Goal: Check status: Check status

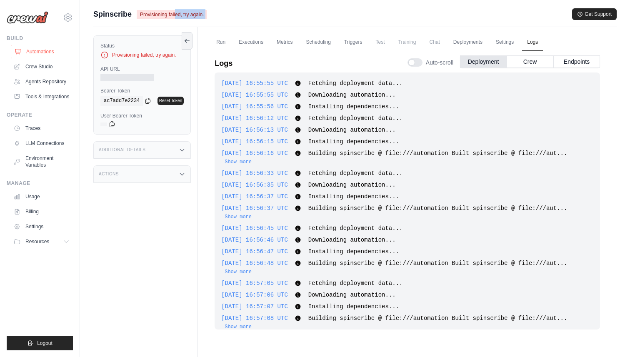
click at [40, 49] on link "Automations" at bounding box center [42, 51] width 63 height 13
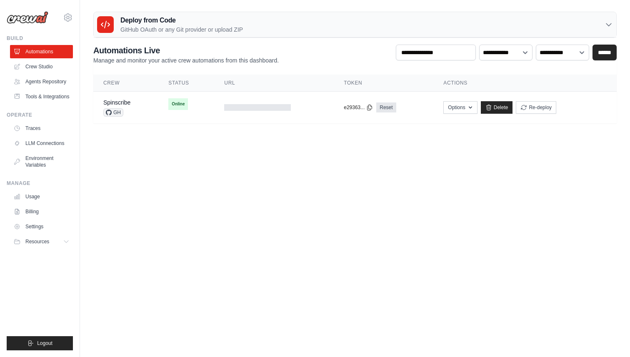
click at [237, 159] on body "rishabh.sharma@spinutech.com Settings Build Automations Resources" at bounding box center [315, 178] width 630 height 357
click at [178, 105] on span "Online" at bounding box center [178, 104] width 20 height 12
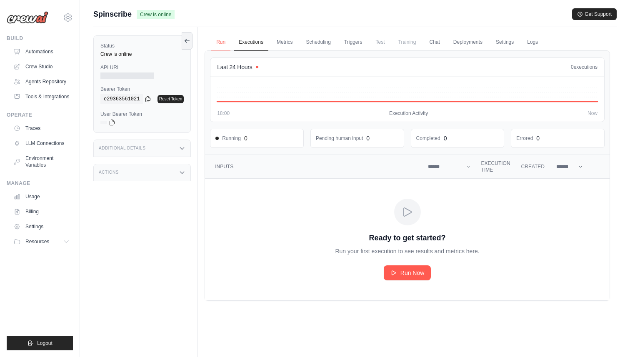
click at [223, 40] on link "Run" at bounding box center [220, 43] width 19 height 18
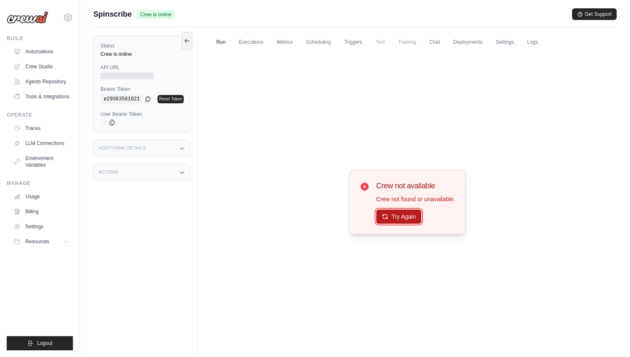
click at [401, 222] on button "Try Again" at bounding box center [398, 217] width 45 height 14
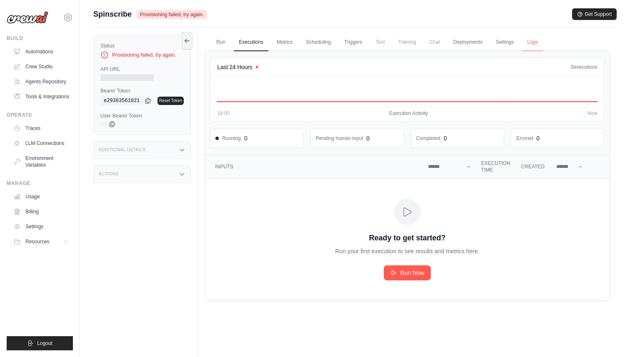
click at [530, 38] on link "Logs" at bounding box center [532, 43] width 21 height 18
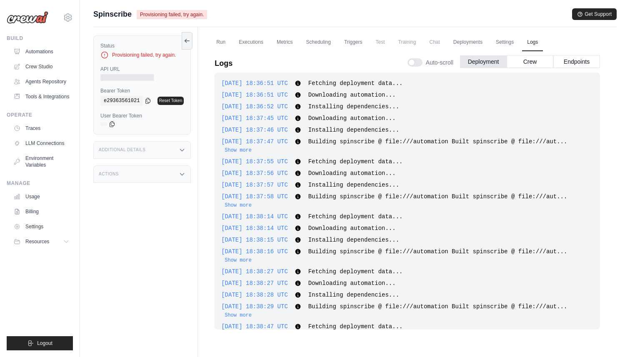
scroll to position [275, 0]
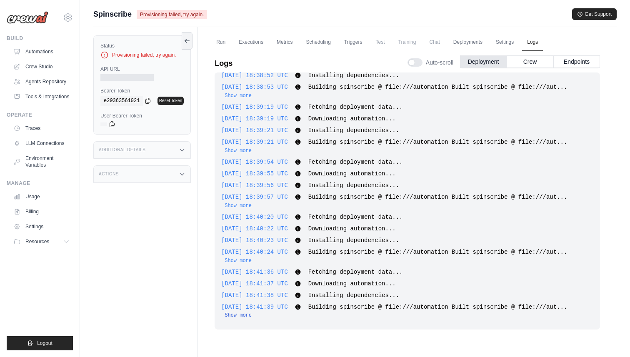
click at [238, 317] on button "Show more" at bounding box center [238, 315] width 27 height 7
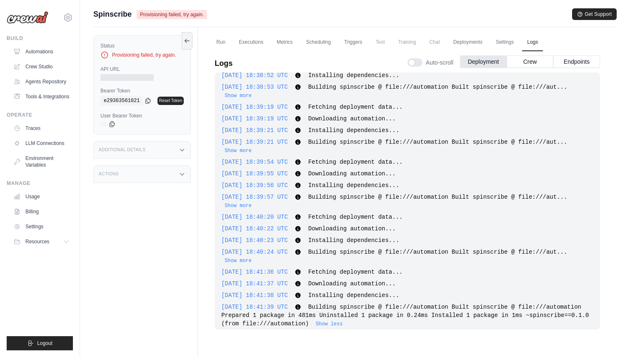
scroll to position [283, 0]
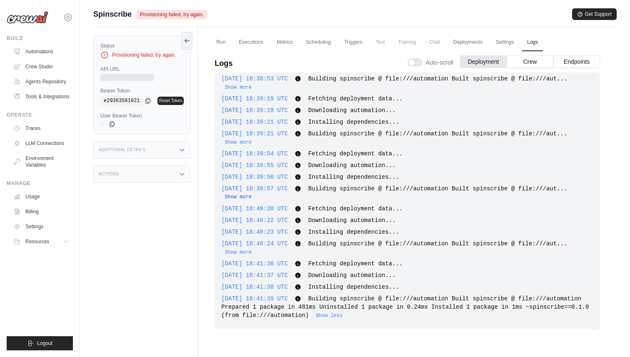
click at [244, 197] on button "Show more" at bounding box center [238, 197] width 27 height 7
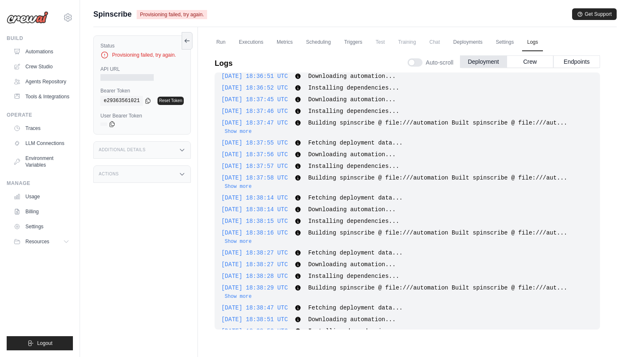
scroll to position [0, 0]
